Goal: Information Seeking & Learning: Learn about a topic

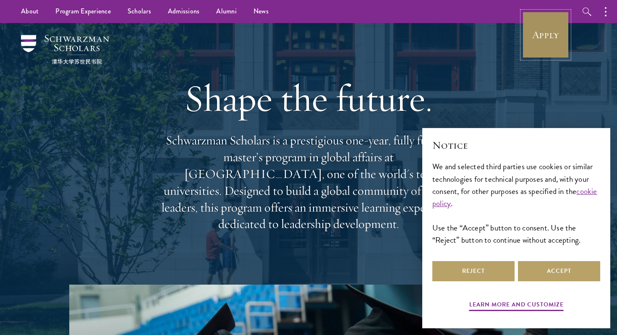
click at [532, 34] on link "Apply" at bounding box center [545, 34] width 47 height 47
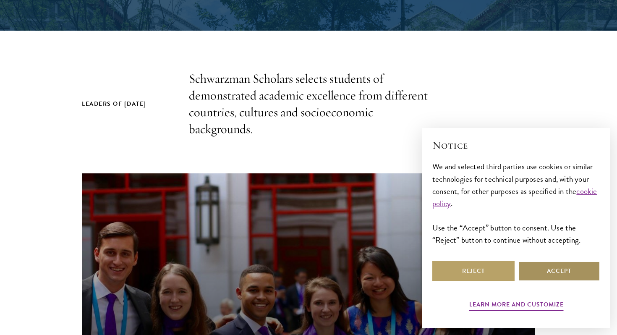
click at [534, 268] on button "Accept" at bounding box center [559, 271] width 82 height 20
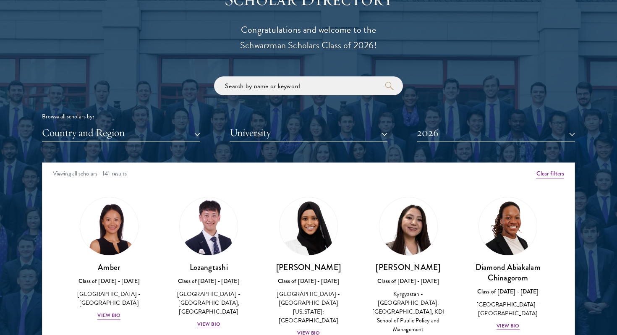
scroll to position [1017, 0]
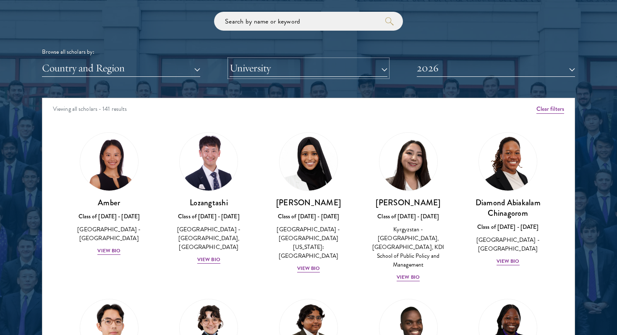
click at [260, 69] on button "University" at bounding box center [309, 68] width 158 height 17
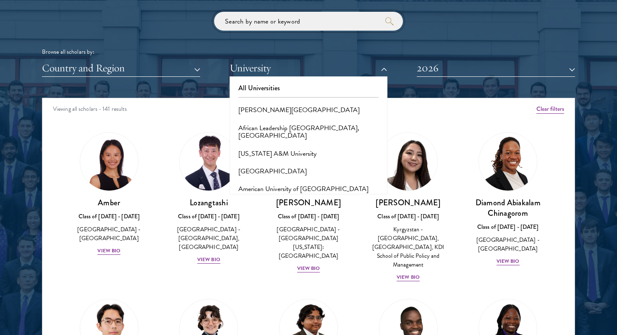
click at [277, 25] on input "search" at bounding box center [308, 21] width 189 height 19
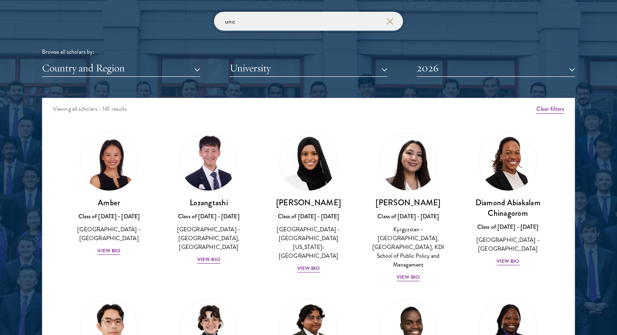
click button "submit" at bounding box center [0, 0] width 0 height 0
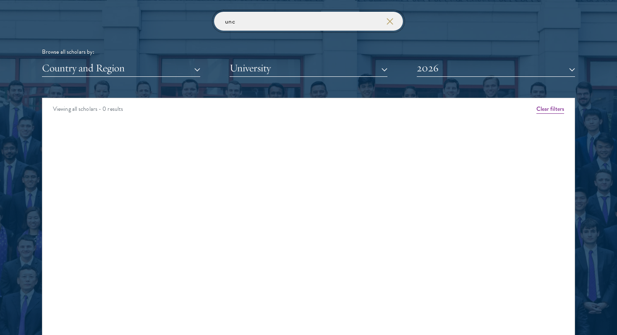
drag, startPoint x: 279, startPoint y: 22, endPoint x: 186, endPoint y: 22, distance: 93.6
click at [186, 22] on div "unc Browse all scholars by: Country and Region All Countries and Regions [GEOGR…" at bounding box center [308, 44] width 533 height 65
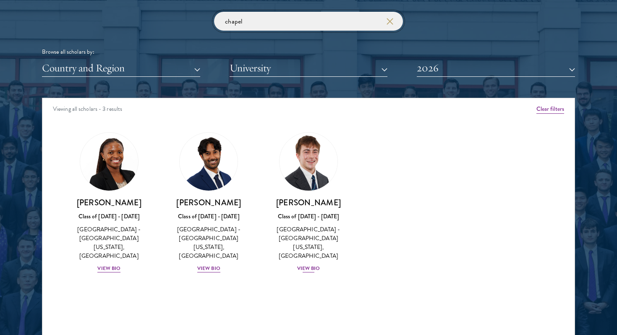
type input "chapel"
click at [315, 265] on div "View Bio" at bounding box center [308, 269] width 23 height 8
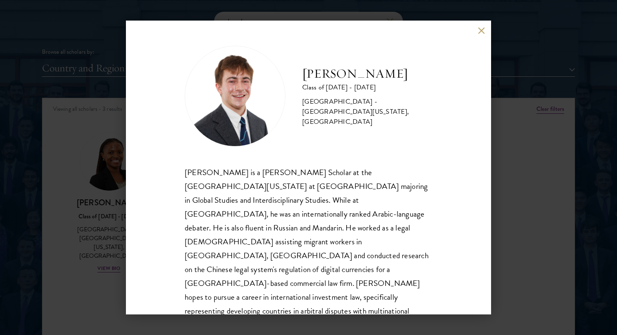
scroll to position [1, 0]
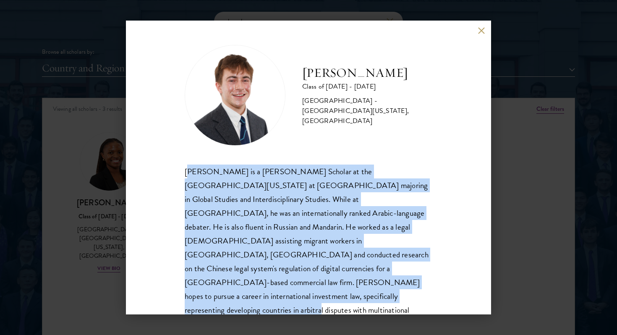
drag, startPoint x: 187, startPoint y: 170, endPoint x: 362, endPoint y: 288, distance: 210.6
click at [362, 288] on div "[PERSON_NAME] is a [PERSON_NAME] Scholar at the [GEOGRAPHIC_DATA][US_STATE] at …" at bounding box center [309, 248] width 248 height 167
copy div "[PERSON_NAME] [PERSON_NAME] is a [PERSON_NAME] Scholar at the [GEOGRAPHIC_DATA]…"
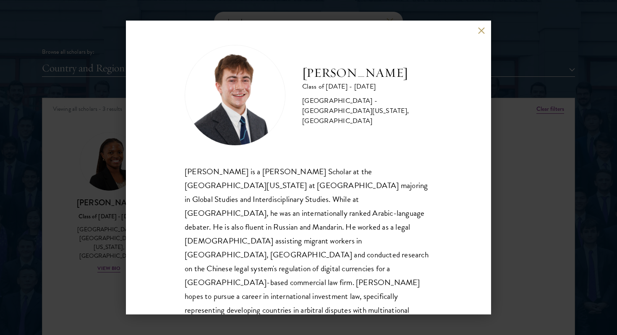
click at [552, 263] on div "[PERSON_NAME] Class of [DATE] - [DATE] [GEOGRAPHIC_DATA] - [GEOGRAPHIC_DATA][US…" at bounding box center [308, 167] width 617 height 335
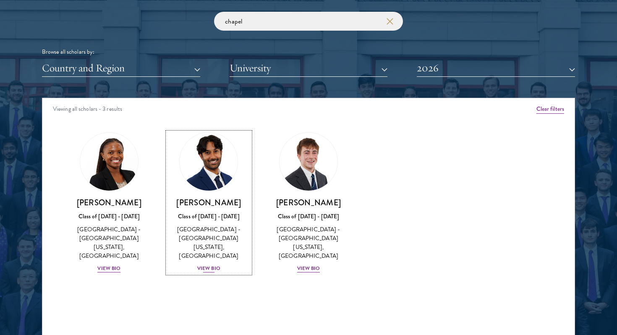
click at [210, 265] on div "View Bio" at bounding box center [208, 269] width 23 height 8
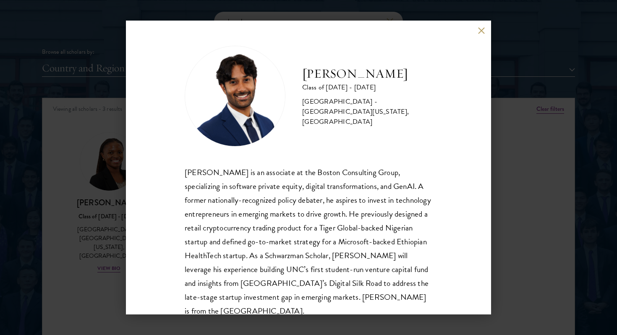
click at [480, 31] on button at bounding box center [481, 30] width 7 height 7
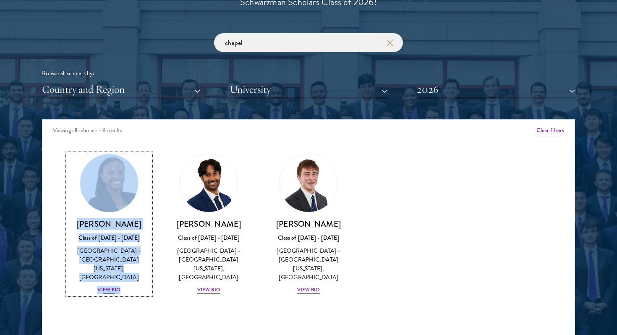
scroll to position [1005, 0]
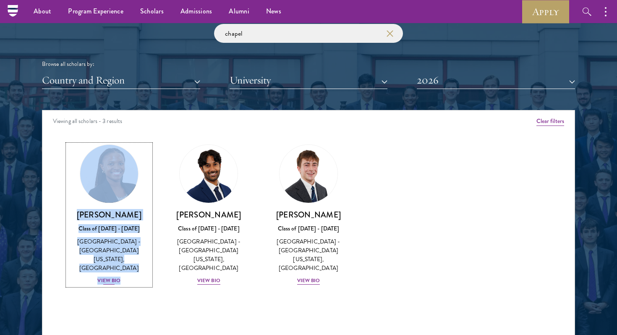
click at [111, 277] on div "View Bio" at bounding box center [108, 281] width 23 height 8
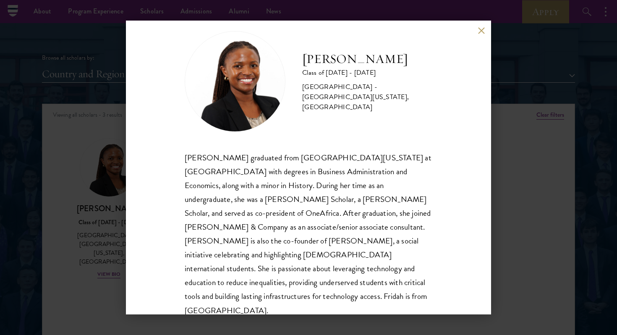
scroll to position [1010, 0]
click at [479, 29] on button at bounding box center [481, 30] width 7 height 7
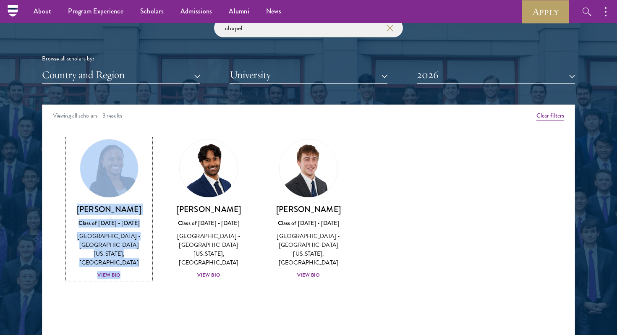
scroll to position [992, 0]
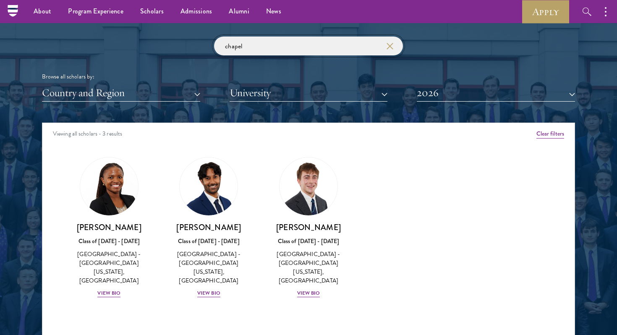
drag, startPoint x: 270, startPoint y: 49, endPoint x: 199, endPoint y: 36, distance: 71.3
click at [199, 36] on div "Scholar Directory Congratulations and welcome to the Schwarzman Scholars Class …" at bounding box center [308, 161] width 533 height 427
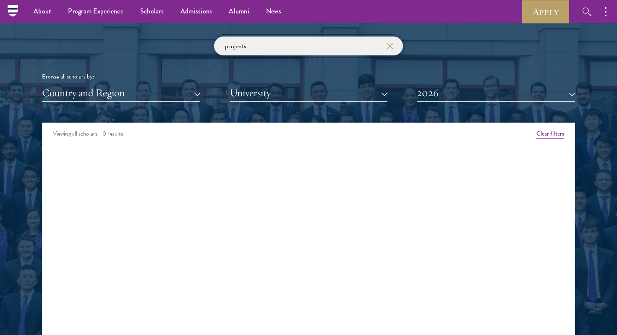
type input "projects"
click at [199, 53] on div "projects Browse all scholars by: Country and Region All Countries and Regions […" at bounding box center [308, 69] width 533 height 65
drag, startPoint x: 248, startPoint y: 48, endPoint x: 193, endPoint y: 37, distance: 56.6
click at [193, 37] on div "projects Browse all scholars by: Country and Region All Countries and Regions […" at bounding box center [308, 69] width 533 height 65
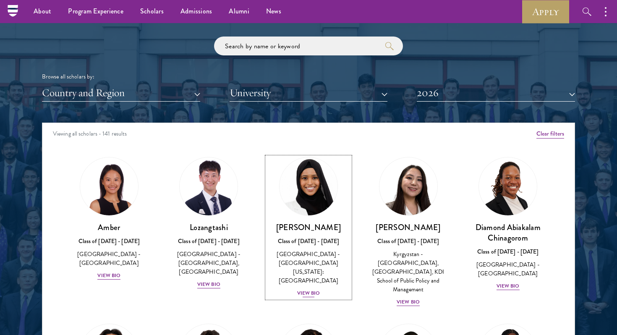
click at [299, 279] on div "[PERSON_NAME] Class of [DATE] - [DATE] [GEOGRAPHIC_DATA] - [GEOGRAPHIC_DATA][US…" at bounding box center [308, 260] width 83 height 76
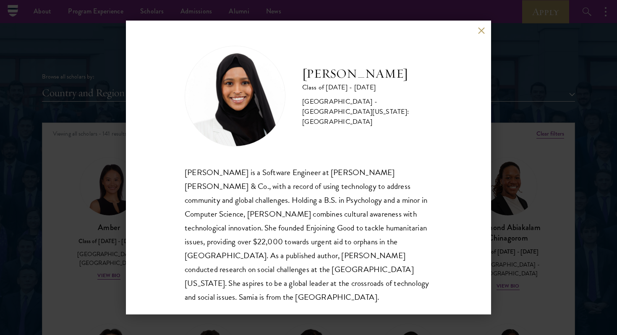
click at [482, 31] on button at bounding box center [481, 30] width 7 height 7
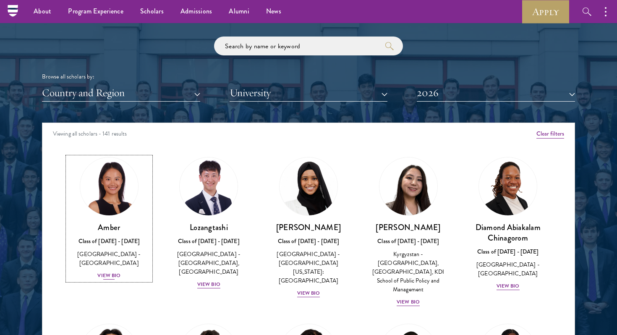
click at [106, 272] on div "View Bio" at bounding box center [108, 276] width 23 height 8
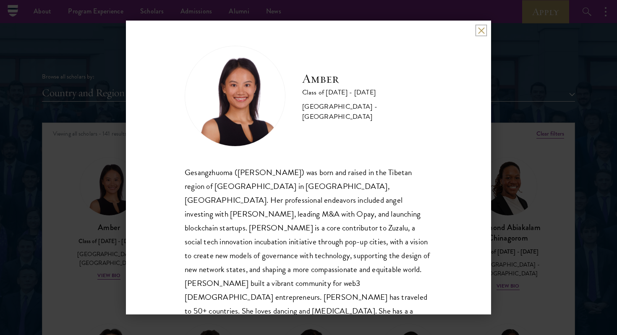
click at [480, 29] on button at bounding box center [481, 30] width 7 height 7
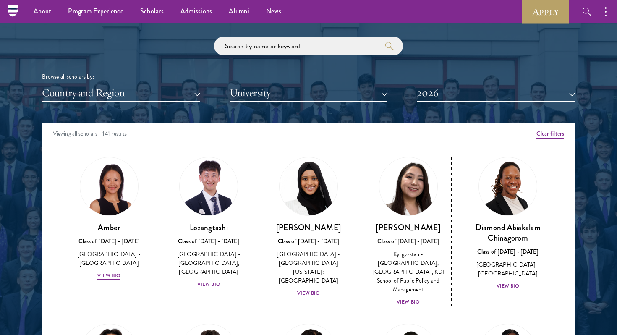
click at [417, 298] on div "View Bio" at bounding box center [408, 302] width 23 height 8
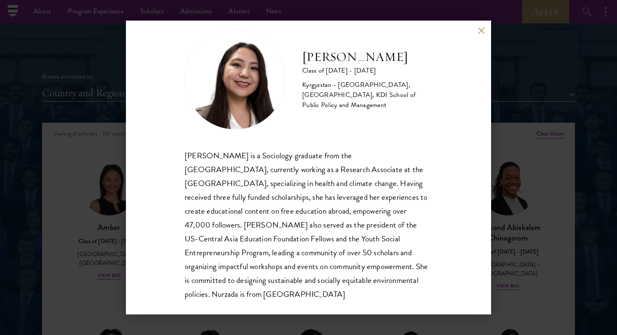
scroll to position [20, 0]
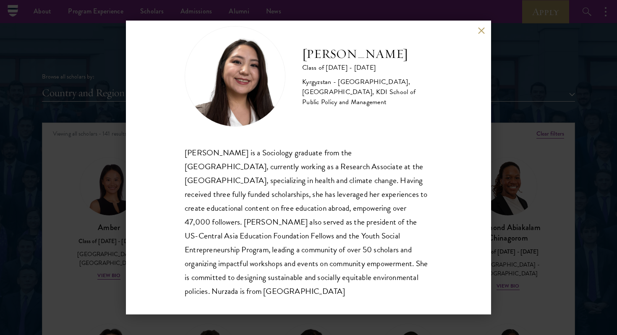
click at [483, 29] on button at bounding box center [481, 30] width 7 height 7
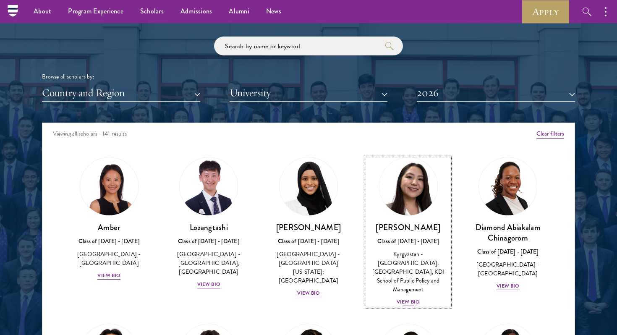
click at [409, 298] on div "View Bio" at bounding box center [408, 302] width 23 height 8
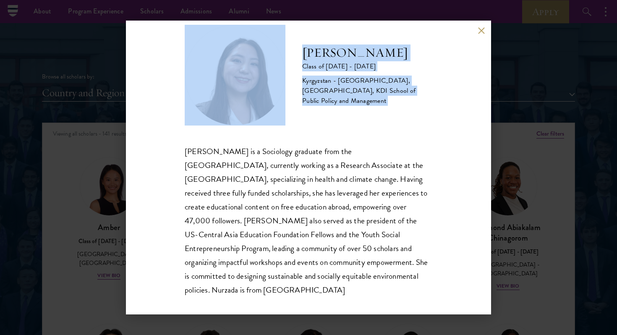
scroll to position [29, 0]
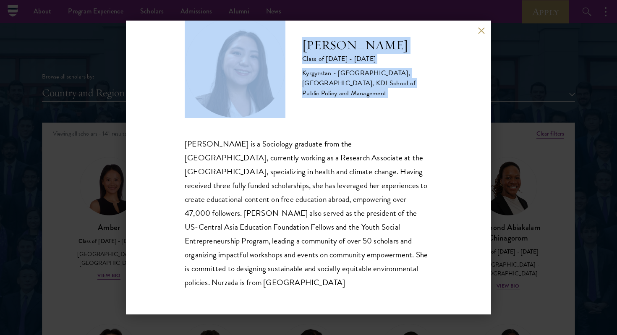
drag, startPoint x: 182, startPoint y: 168, endPoint x: 258, endPoint y: 299, distance: 151.6
click at [258, 299] on div "Nurzada Abdivalieva Class of [DATE] - [DATE] [GEOGRAPHIC_DATA] - [GEOGRAPHIC_DA…" at bounding box center [308, 168] width 365 height 294
copy div "[PERSON_NAME] is a Sociology graduate from the [GEOGRAPHIC_DATA], currently wor…"
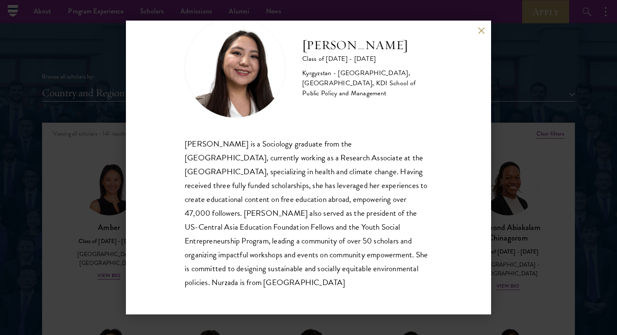
click at [481, 39] on div "Nurzada Abdivalieva Class of [DATE] - [DATE] [GEOGRAPHIC_DATA] - [GEOGRAPHIC_DA…" at bounding box center [308, 168] width 365 height 294
click at [481, 37] on div "Nurzada Abdivalieva Class of [DATE] - [DATE] [GEOGRAPHIC_DATA] - [GEOGRAPHIC_DA…" at bounding box center [308, 168] width 365 height 294
click at [480, 25] on div "Nurzada Abdivalieva Class of [DATE] - [DATE] [GEOGRAPHIC_DATA] - [GEOGRAPHIC_DA…" at bounding box center [308, 168] width 365 height 294
click at [482, 29] on button at bounding box center [481, 30] width 7 height 7
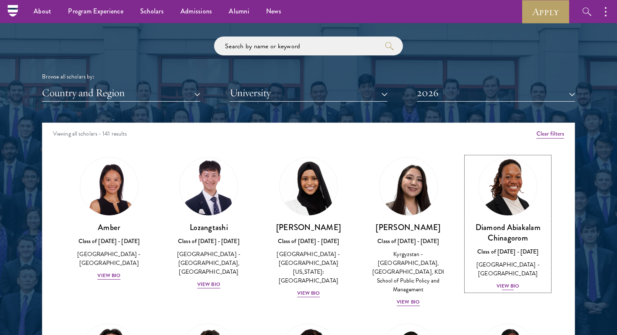
click at [511, 272] on div "Diamond Abiakalam [GEOGRAPHIC_DATA] Class of [DATE] - [DATE] [GEOGRAPHIC_DATA] …" at bounding box center [508, 256] width 83 height 69
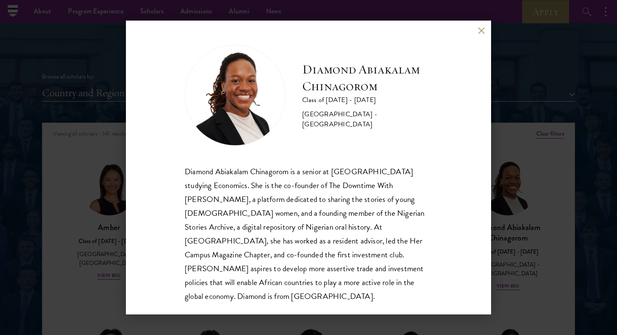
scroll to position [0, 0]
click at [485, 30] on button at bounding box center [481, 30] width 7 height 7
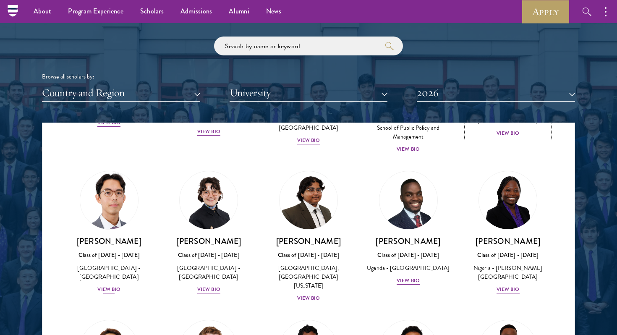
scroll to position [159, 0]
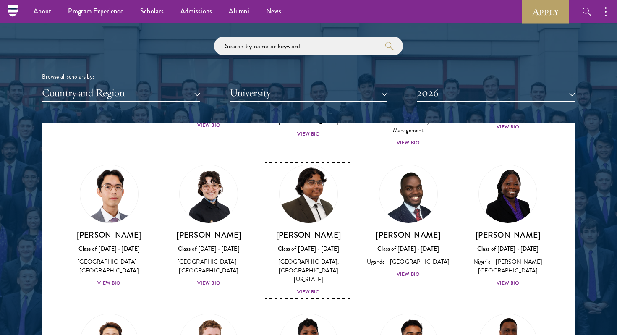
click at [312, 288] on div "View Bio" at bounding box center [308, 292] width 23 height 8
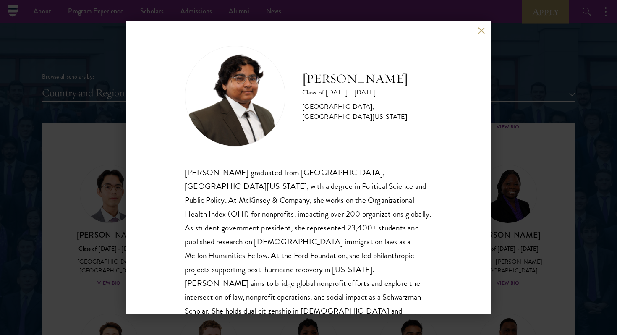
scroll to position [10, 0]
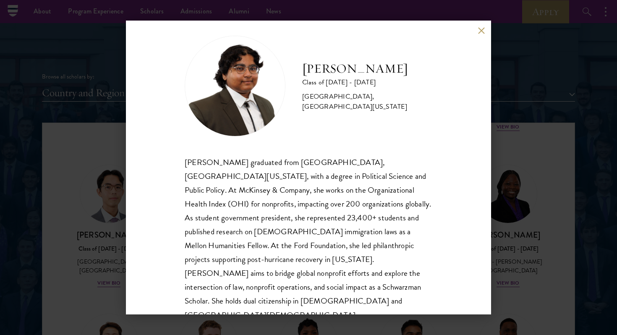
click at [480, 31] on button at bounding box center [481, 30] width 7 height 7
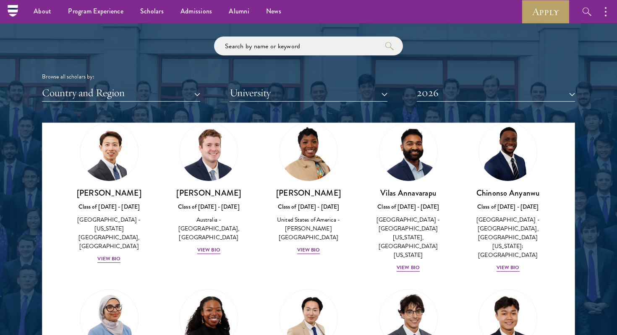
scroll to position [322, 0]
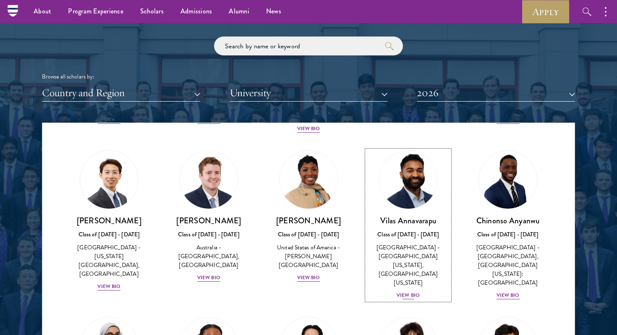
click at [408, 291] on div "View Bio" at bounding box center [408, 295] width 23 height 8
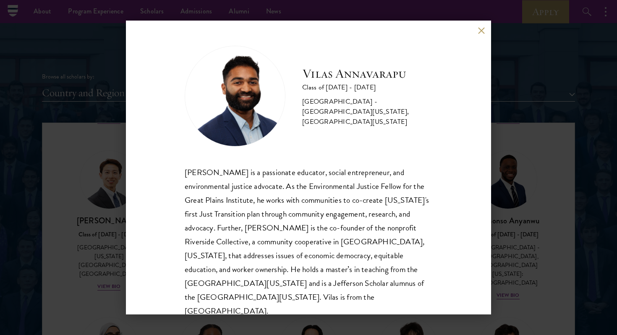
click at [479, 28] on button at bounding box center [481, 30] width 7 height 7
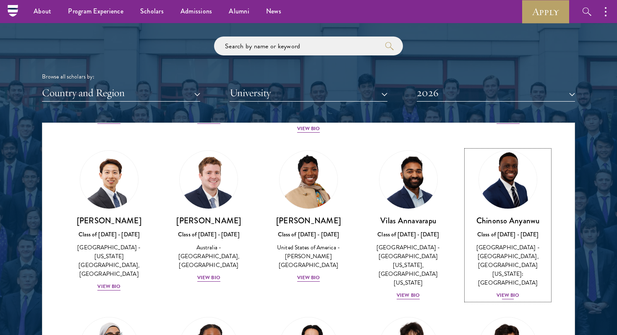
click at [509, 291] on div "View Bio" at bounding box center [508, 295] width 23 height 8
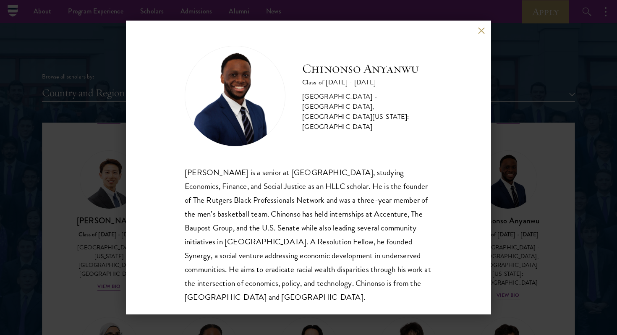
click at [480, 29] on button at bounding box center [481, 30] width 7 height 7
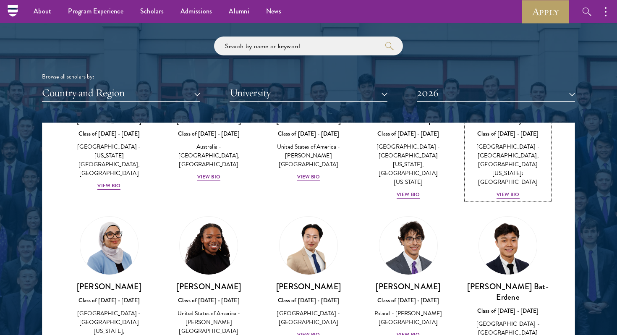
scroll to position [462, 0]
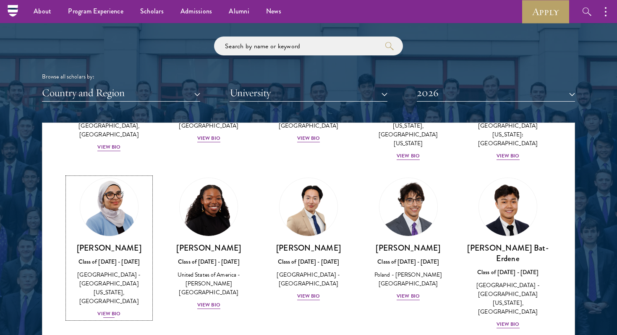
click at [112, 273] on div "[PERSON_NAME] Class of [DATE] - [DATE] [GEOGRAPHIC_DATA] - [GEOGRAPHIC_DATA][US…" at bounding box center [109, 281] width 83 height 76
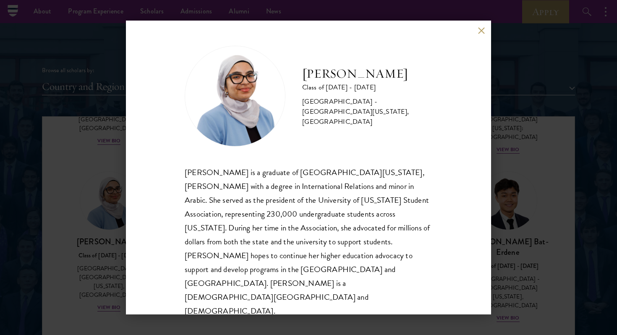
scroll to position [997, 0]
click at [483, 34] on button at bounding box center [481, 30] width 7 height 7
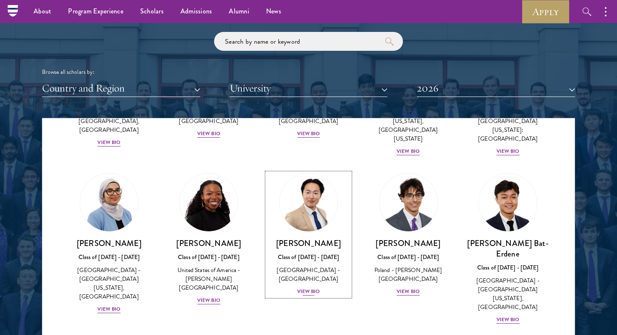
click at [307, 288] on div "View Bio" at bounding box center [308, 292] width 23 height 8
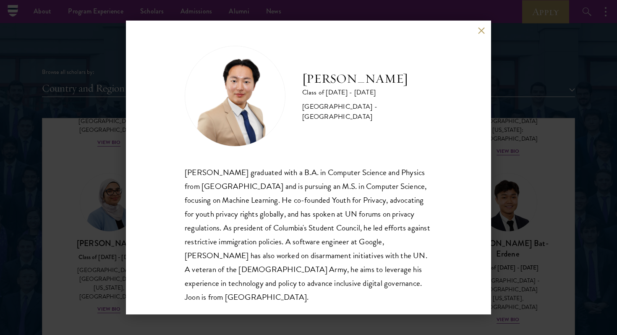
scroll to position [1, 0]
click at [482, 27] on button at bounding box center [481, 30] width 7 height 7
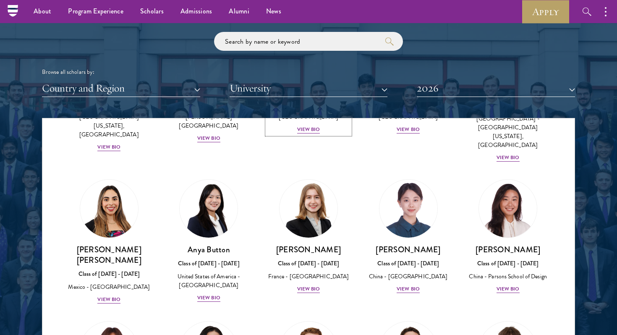
scroll to position [642, 0]
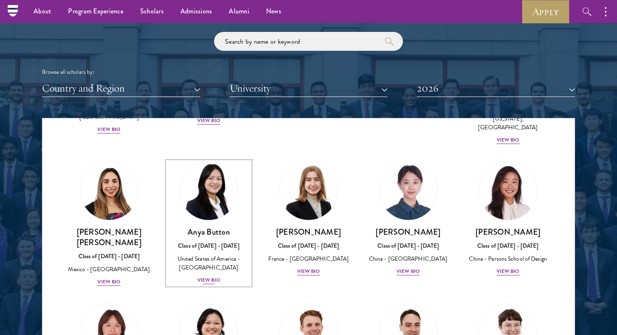
click at [210, 276] on div "View Bio" at bounding box center [208, 280] width 23 height 8
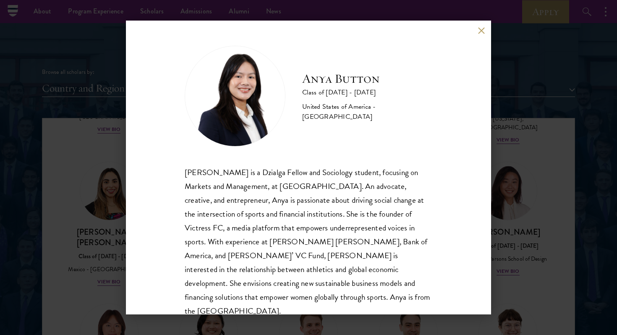
scroll to position [1, 0]
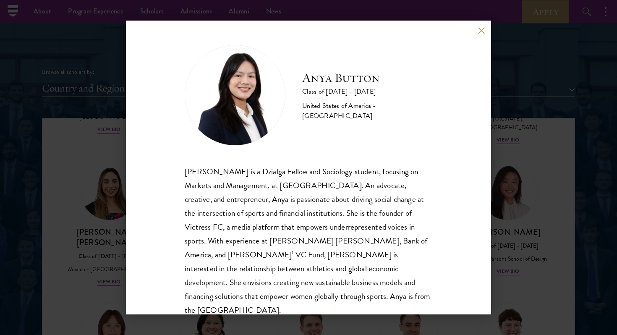
click at [481, 29] on button at bounding box center [481, 30] width 7 height 7
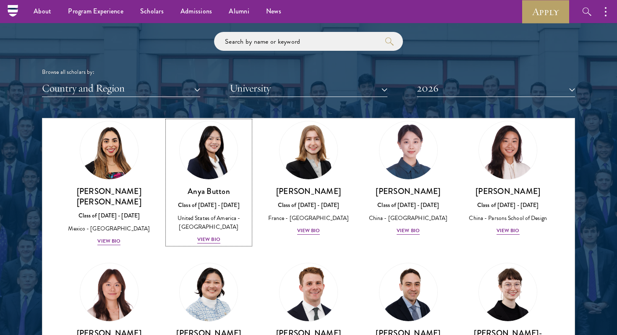
scroll to position [737, 0]
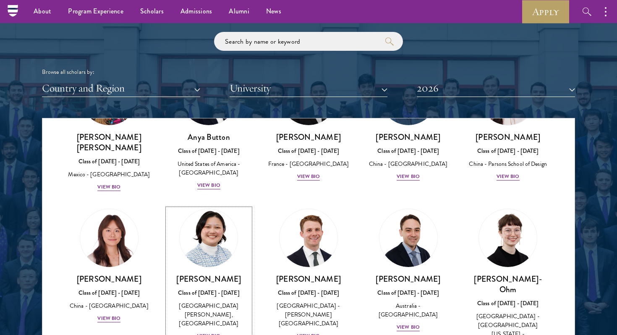
click at [217, 332] on div "View Bio" at bounding box center [208, 336] width 23 height 8
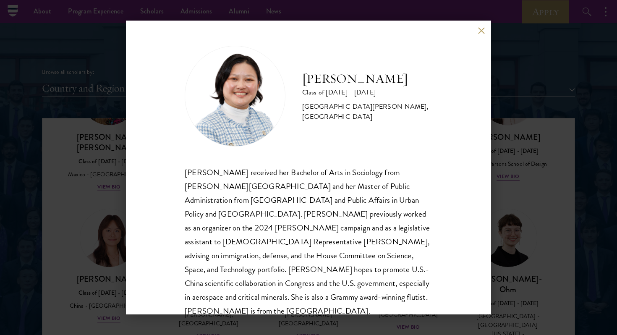
click at [481, 31] on button at bounding box center [481, 30] width 7 height 7
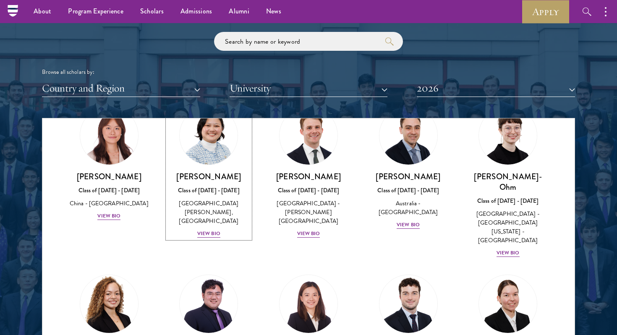
scroll to position [843, 0]
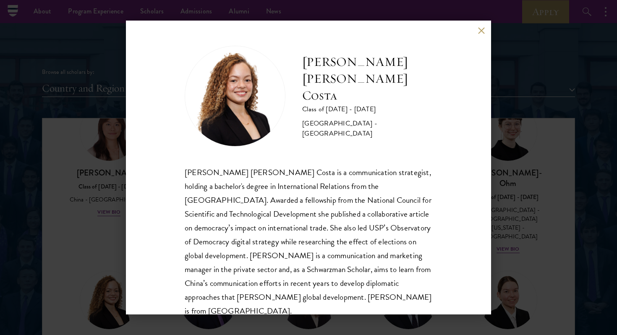
click at [485, 32] on button at bounding box center [481, 30] width 7 height 7
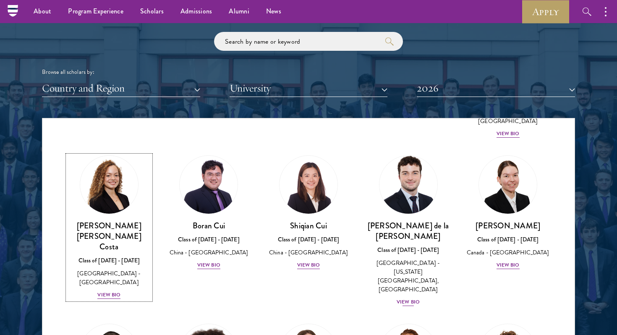
scroll to position [981, 0]
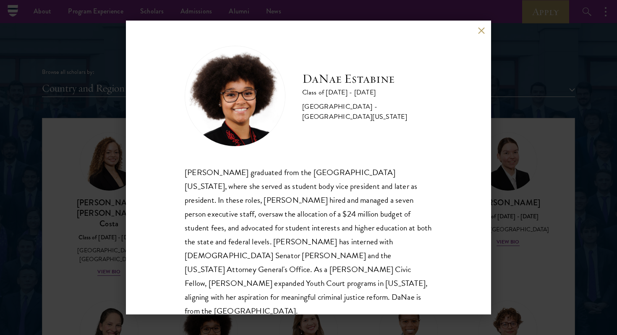
click at [480, 28] on button at bounding box center [481, 30] width 7 height 7
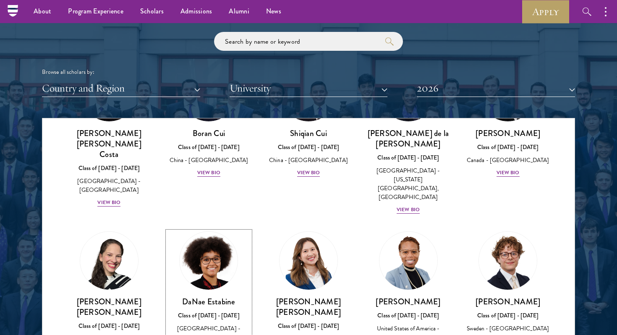
scroll to position [1058, 0]
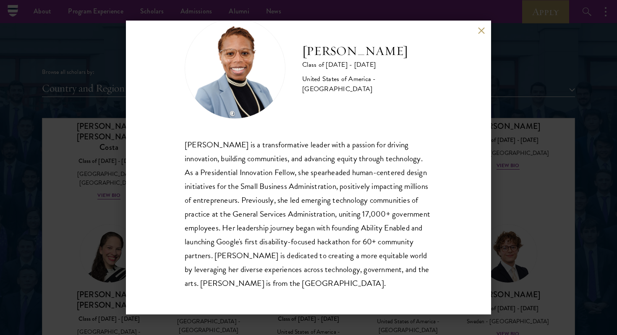
scroll to position [28, 0]
click at [482, 31] on button at bounding box center [481, 30] width 7 height 7
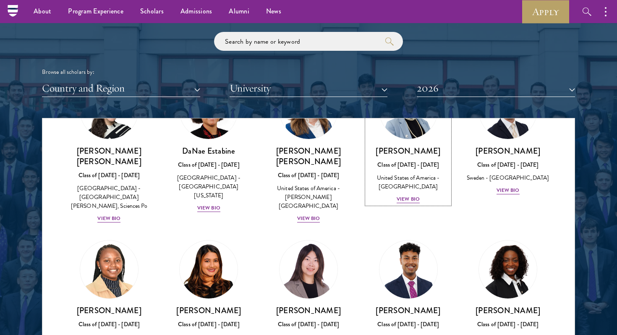
scroll to position [1202, 0]
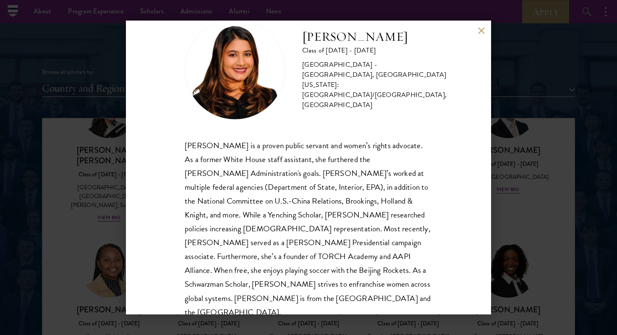
scroll to position [28, 0]
click at [474, 27] on div "[PERSON_NAME] Class of [DATE] - [DATE] [GEOGRAPHIC_DATA] - [GEOGRAPHIC_DATA], […" at bounding box center [308, 168] width 365 height 294
click at [476, 28] on div "[PERSON_NAME] Class of [DATE] - [DATE] [GEOGRAPHIC_DATA] - [GEOGRAPHIC_DATA], […" at bounding box center [308, 168] width 365 height 294
click at [485, 29] on div "[PERSON_NAME] Class of [DATE] - [DATE] [GEOGRAPHIC_DATA] - [GEOGRAPHIC_DATA], […" at bounding box center [308, 168] width 365 height 294
click at [483, 29] on button at bounding box center [481, 30] width 7 height 7
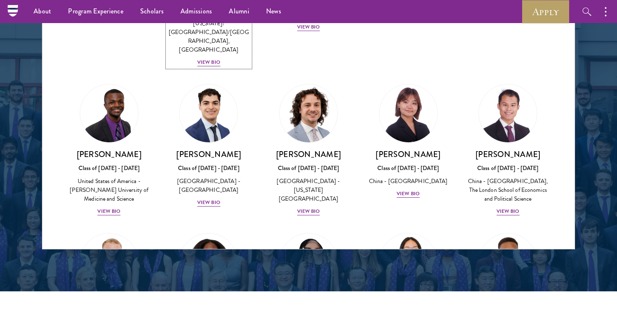
scroll to position [1449, 0]
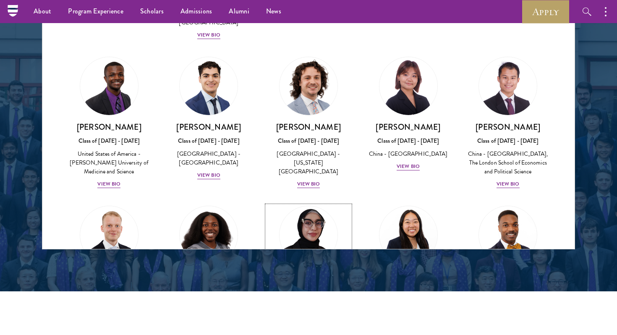
click at [310, 320] on div "View Bio" at bounding box center [308, 324] width 23 height 8
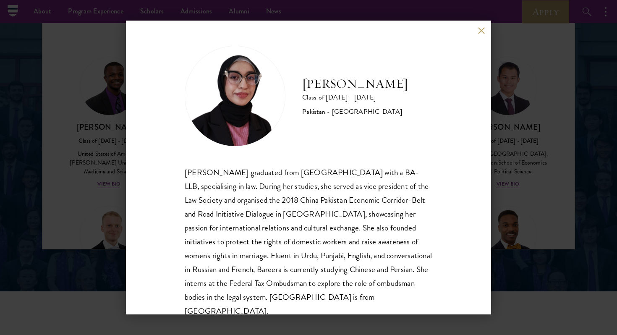
click at [475, 30] on div "Bree Javed Class of [DATE] - [DATE] [GEOGRAPHIC_DATA] - [GEOGRAPHIC_DATA] [PERS…" at bounding box center [308, 168] width 365 height 294
click at [477, 30] on div "Bree Javed Class of [DATE] - [DATE] [GEOGRAPHIC_DATA] - [GEOGRAPHIC_DATA] [PERS…" at bounding box center [308, 168] width 365 height 294
click at [478, 31] on button at bounding box center [481, 30] width 7 height 7
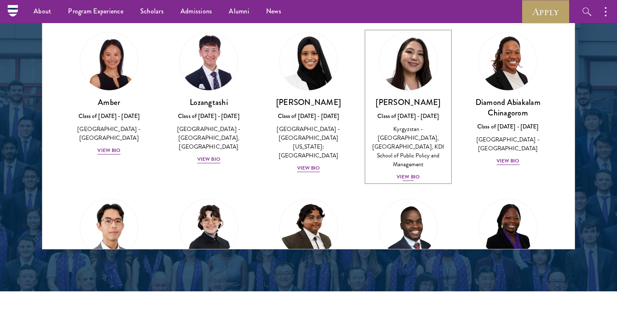
click at [411, 163] on div "Nurzada Abdivalieva Class of [DATE] - [DATE] [GEOGRAPHIC_DATA] - [GEOGRAPHIC_DA…" at bounding box center [408, 139] width 83 height 85
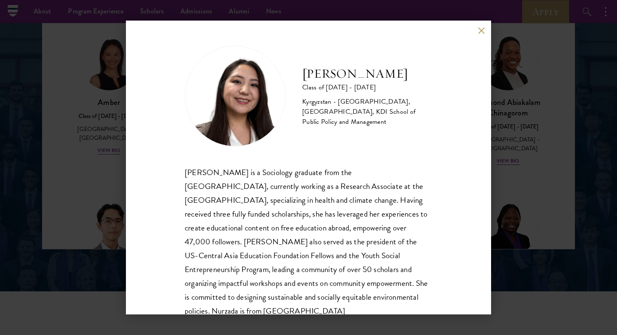
scroll to position [29, 0]
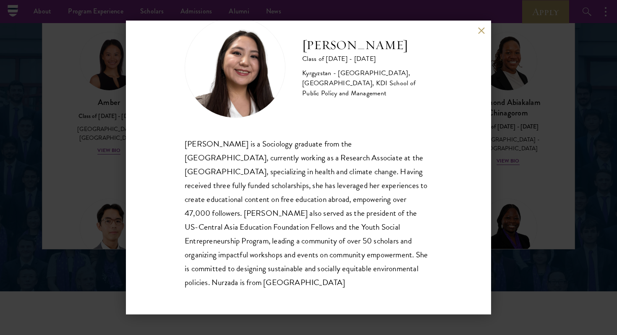
drag, startPoint x: 180, startPoint y: 168, endPoint x: 280, endPoint y: 281, distance: 151.2
click at [280, 281] on div "Nurzada Abdivalieva Class of [DATE] - [DATE] [GEOGRAPHIC_DATA] - [GEOGRAPHIC_DA…" at bounding box center [308, 168] width 365 height 294
copy div "[PERSON_NAME] is a Sociology graduate from the [GEOGRAPHIC_DATA], currently wor…"
click at [483, 30] on button at bounding box center [481, 30] width 7 height 7
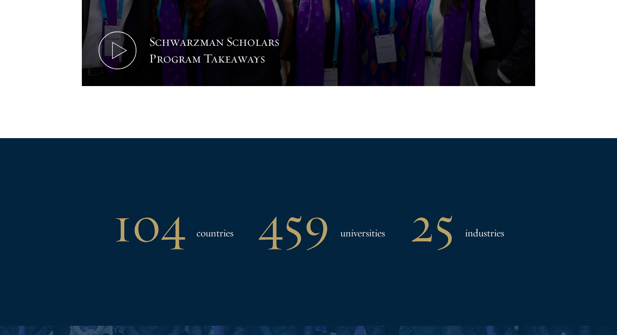
scroll to position [957, 0]
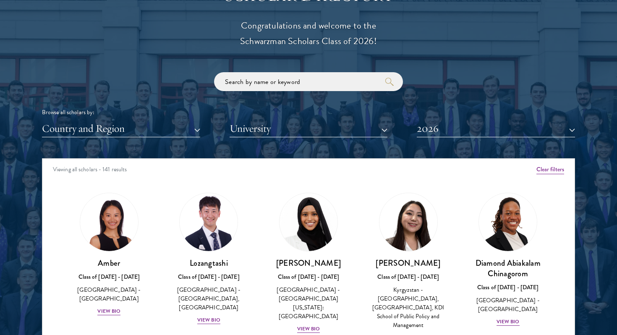
click at [294, 93] on div "Browse all scholars by: Country and Region All Countries and Regions [GEOGRAPHI…" at bounding box center [308, 104] width 533 height 65
click at [289, 84] on input "search" at bounding box center [308, 81] width 189 height 19
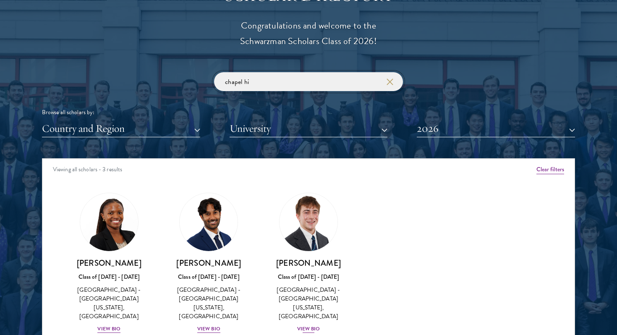
type input "chapel hi"
click at [312, 315] on div "[PERSON_NAME] Class of [DATE] - [DATE] [GEOGRAPHIC_DATA] - [GEOGRAPHIC_DATA][US…" at bounding box center [308, 296] width 83 height 76
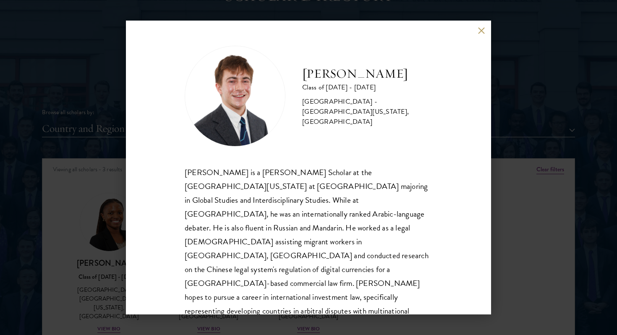
click at [484, 30] on button at bounding box center [481, 30] width 7 height 7
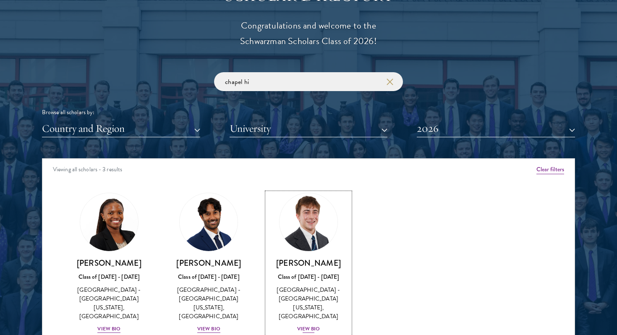
click at [306, 325] on div "View Bio" at bounding box center [308, 329] width 23 height 8
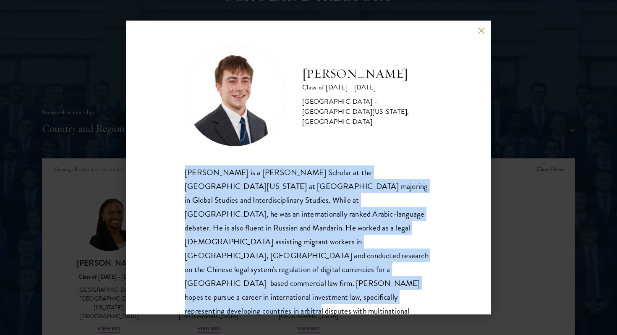
drag, startPoint x: 180, startPoint y: 172, endPoint x: 380, endPoint y: 288, distance: 231.6
click at [380, 288] on div "[PERSON_NAME] Class of [DATE] - [DATE] [GEOGRAPHIC_DATA] - [GEOGRAPHIC_DATA][US…" at bounding box center [308, 168] width 365 height 294
copy div "[PERSON_NAME] is a [PERSON_NAME] Scholar at the [GEOGRAPHIC_DATA][US_STATE] at …"
click at [478, 33] on button at bounding box center [481, 30] width 7 height 7
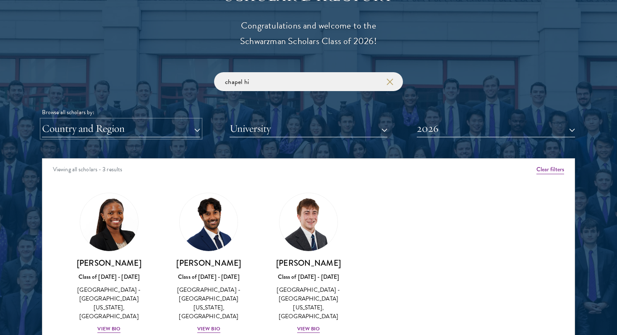
click at [155, 133] on button "Country and Region" at bounding box center [121, 128] width 158 height 17
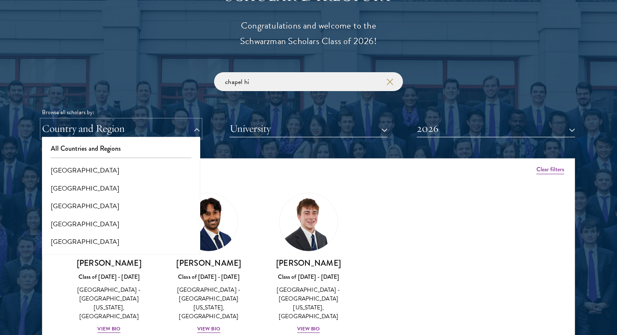
click at [155, 133] on button "Country and Region" at bounding box center [121, 128] width 158 height 17
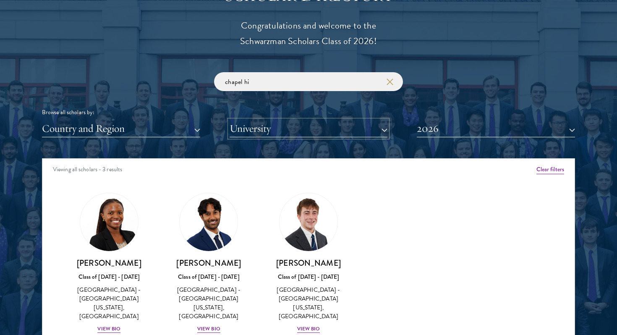
click at [266, 131] on button "University" at bounding box center [309, 128] width 158 height 17
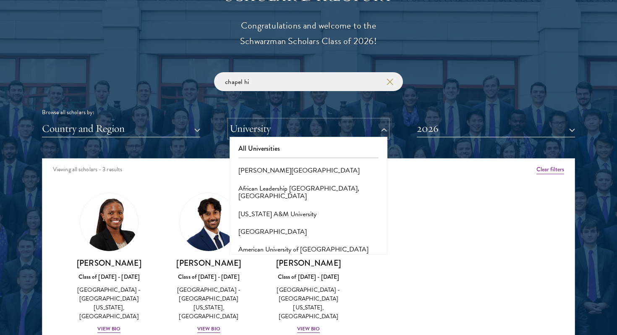
click at [266, 131] on button "University" at bounding box center [309, 128] width 158 height 17
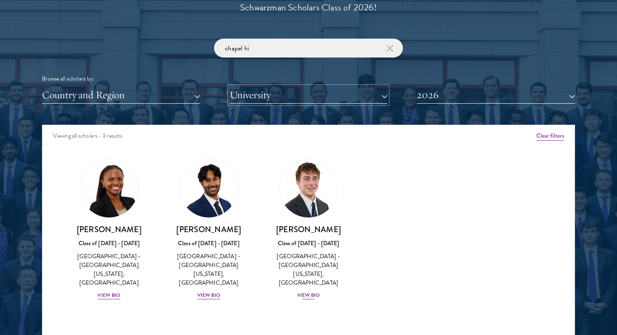
scroll to position [1029, 0]
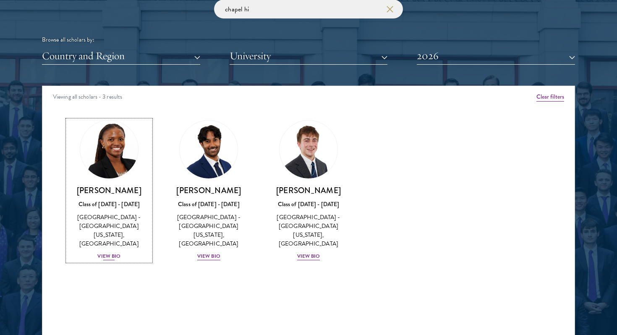
click at [113, 252] on div "View Bio" at bounding box center [108, 256] width 23 height 8
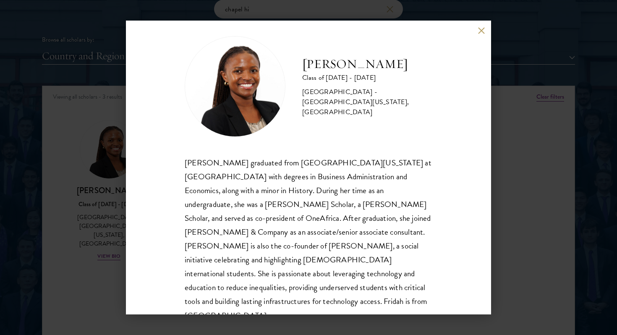
scroll to position [9, 0]
